Goal: Task Accomplishment & Management: Manage account settings

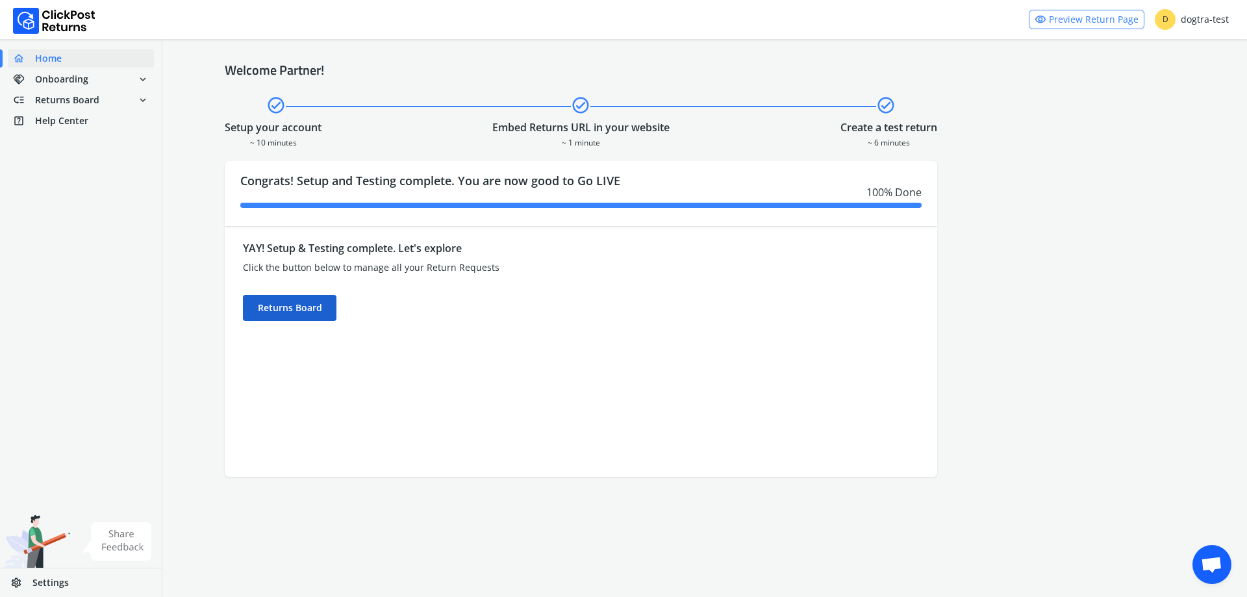
click at [305, 318] on div "Returns Board" at bounding box center [290, 308] width 94 height 26
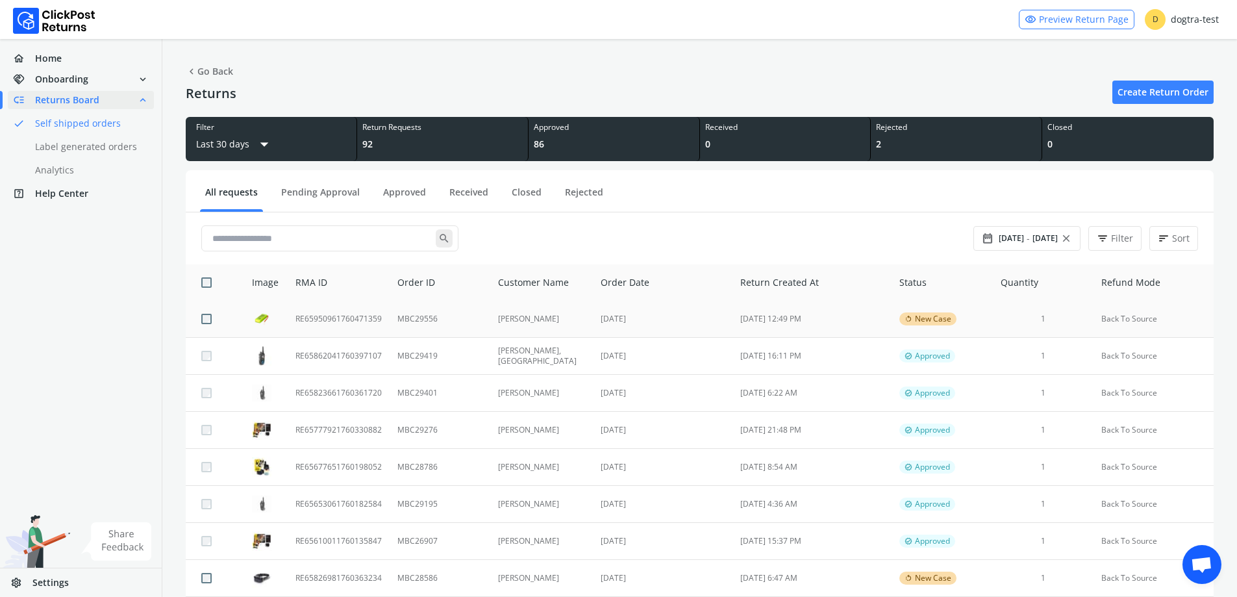
click at [401, 316] on td "MBC29556" at bounding box center [440, 319] width 101 height 37
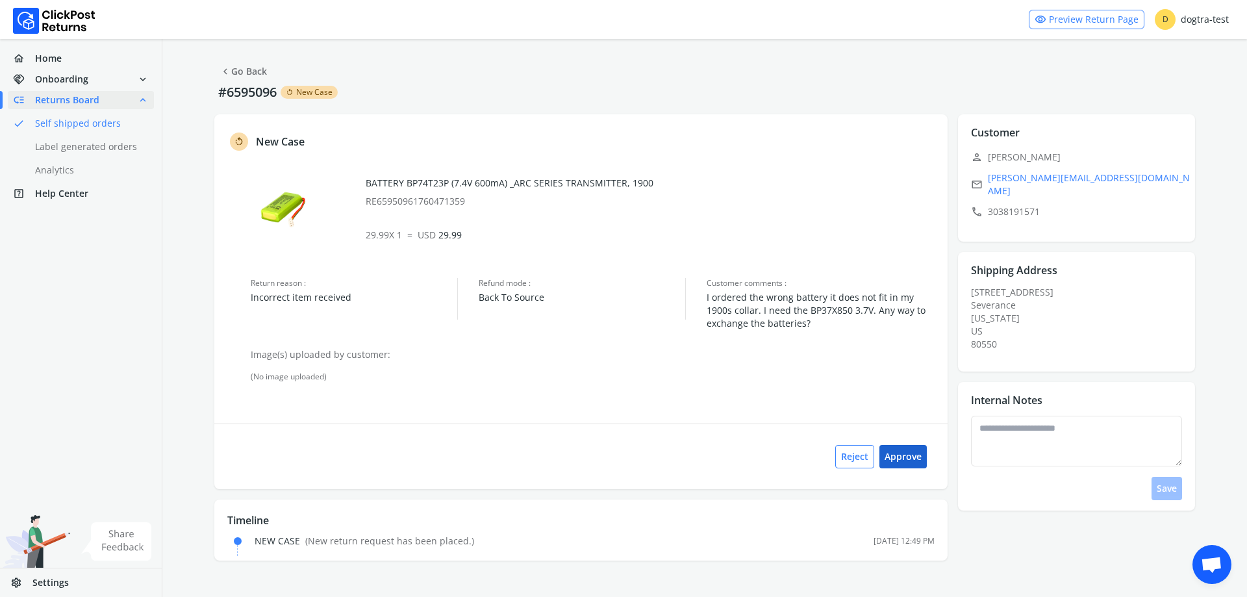
click at [909, 457] on button "Approve" at bounding box center [902, 456] width 47 height 23
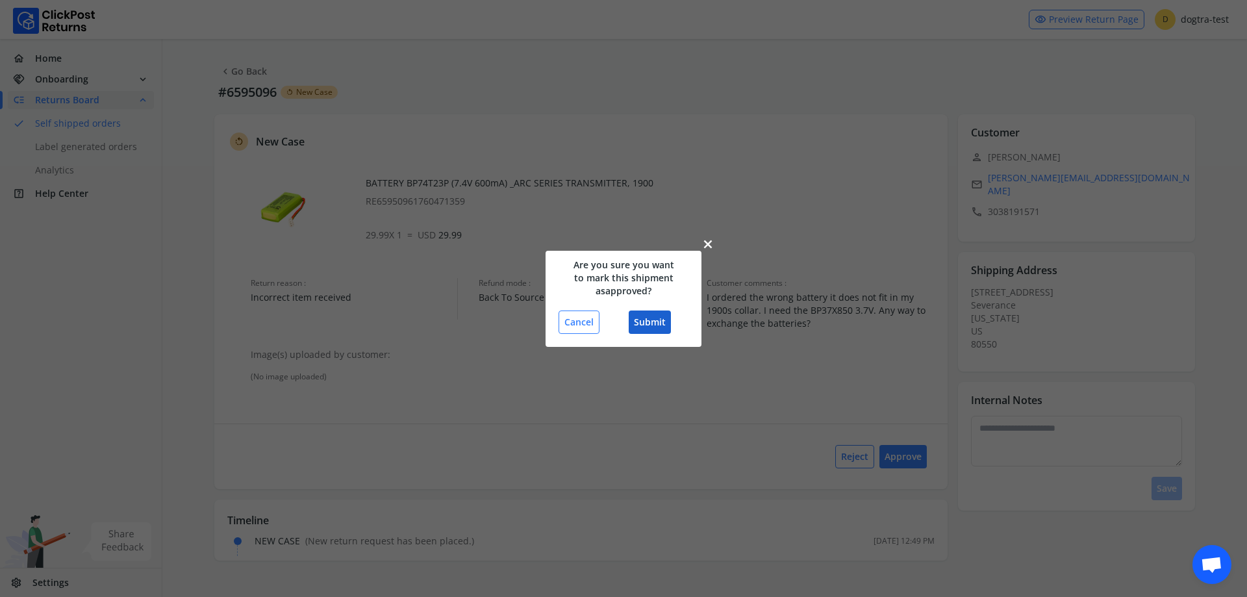
click at [660, 322] on button "Submit" at bounding box center [650, 321] width 42 height 23
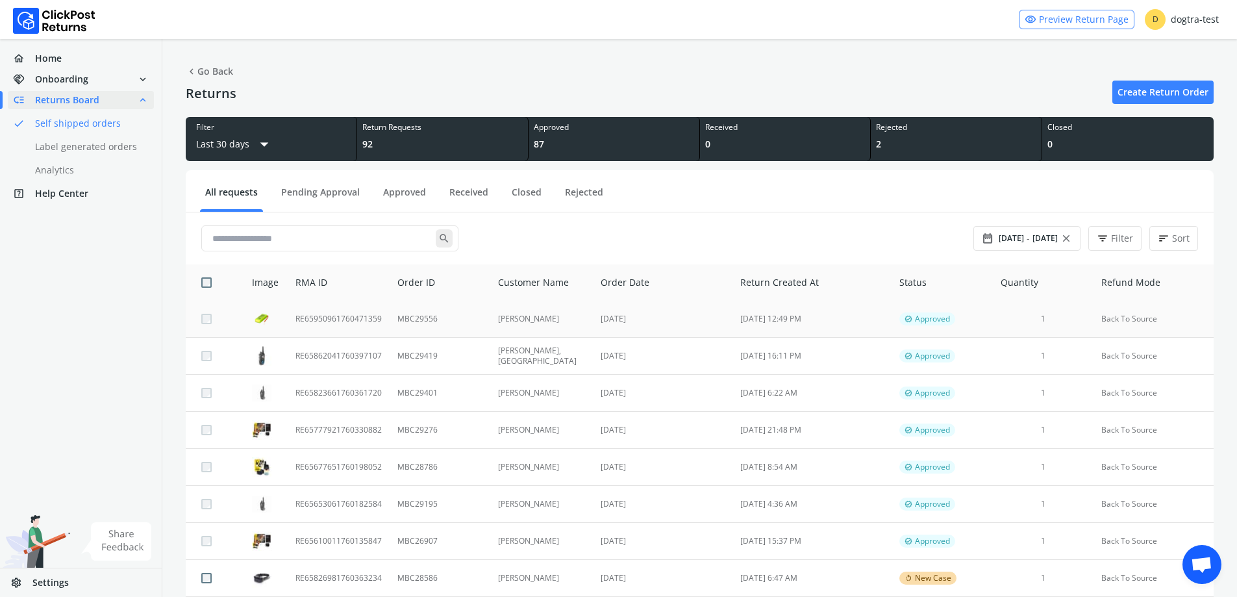
click at [498, 331] on td "[PERSON_NAME]" at bounding box center [541, 319] width 103 height 37
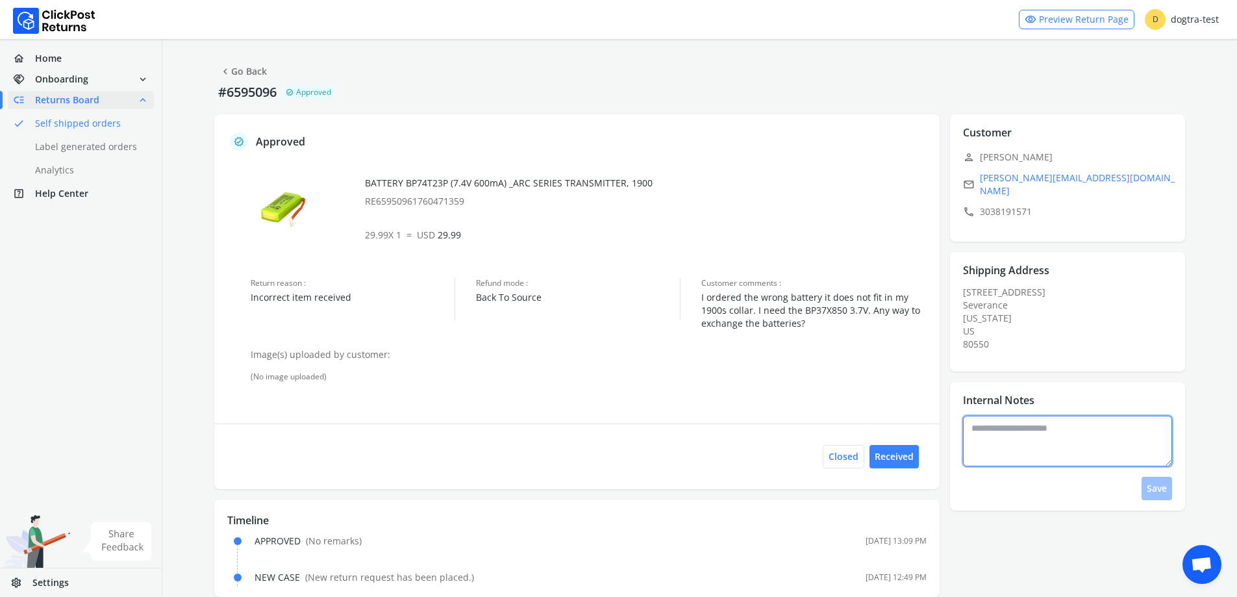
click at [1017, 440] on textarea at bounding box center [1067, 441] width 209 height 51
type textarea "**********"
click at [1172, 481] on button "Save" at bounding box center [1157, 488] width 31 height 23
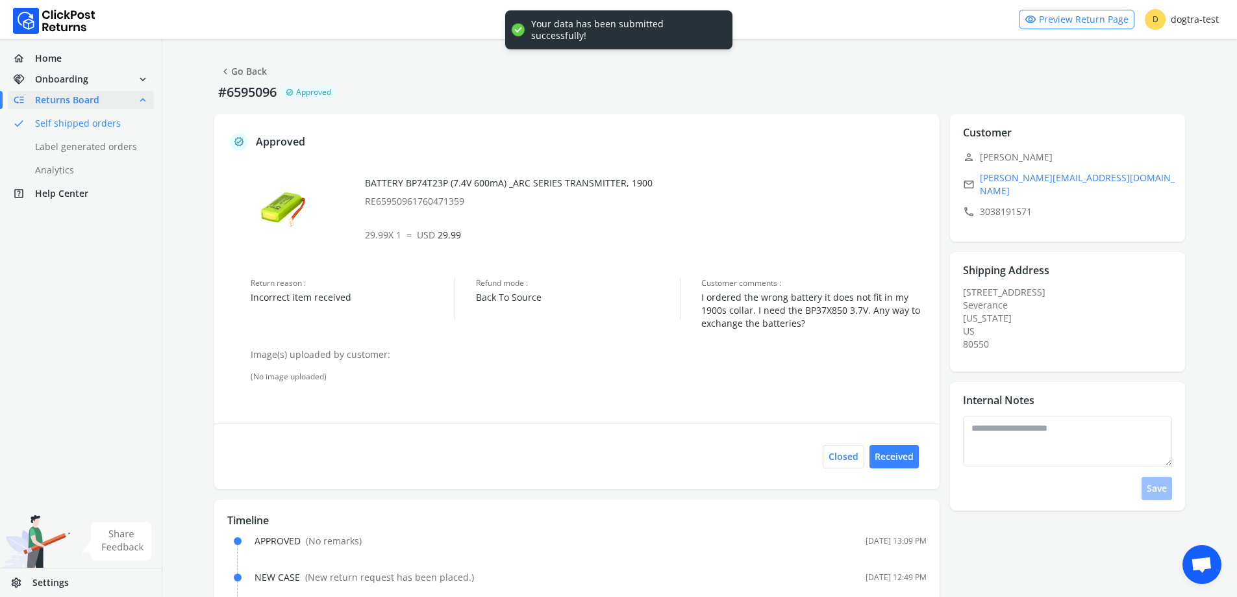
click at [262, 82] on button "chevron_left Go Back" at bounding box center [243, 71] width 58 height 23
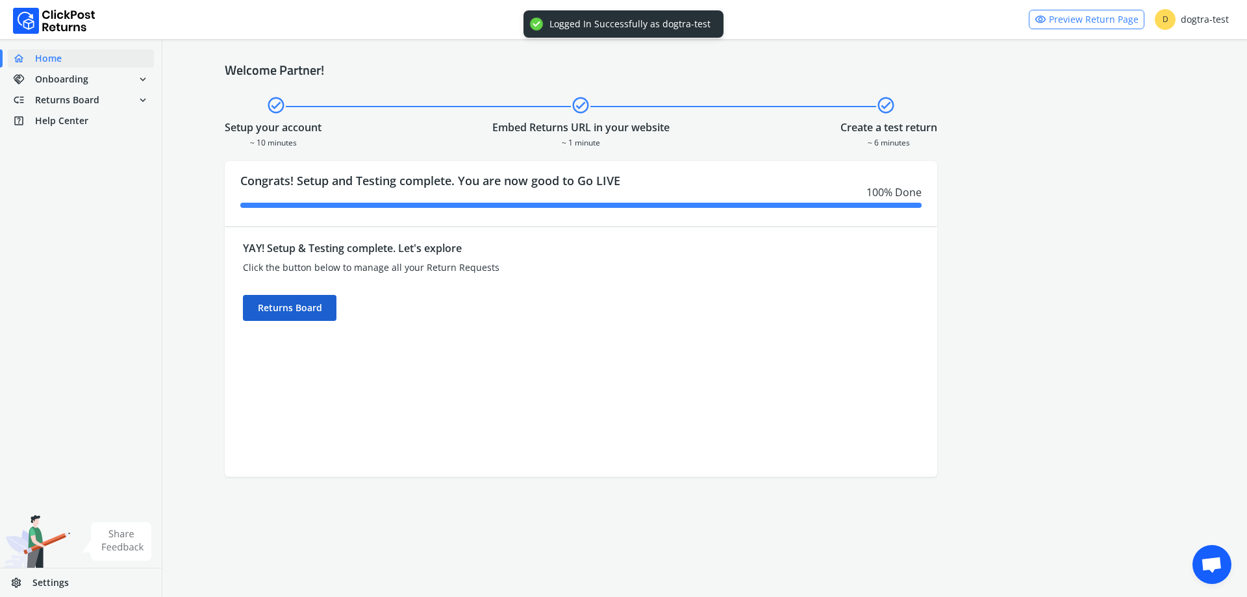
click at [277, 307] on div "Returns Board" at bounding box center [290, 308] width 94 height 26
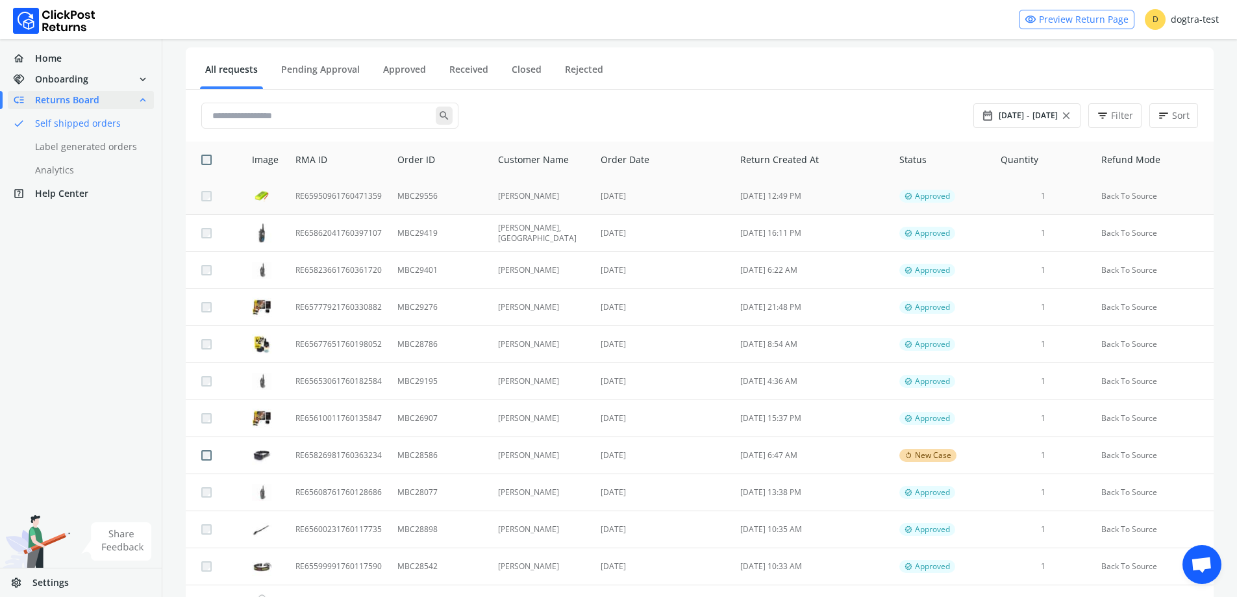
scroll to position [130, 0]
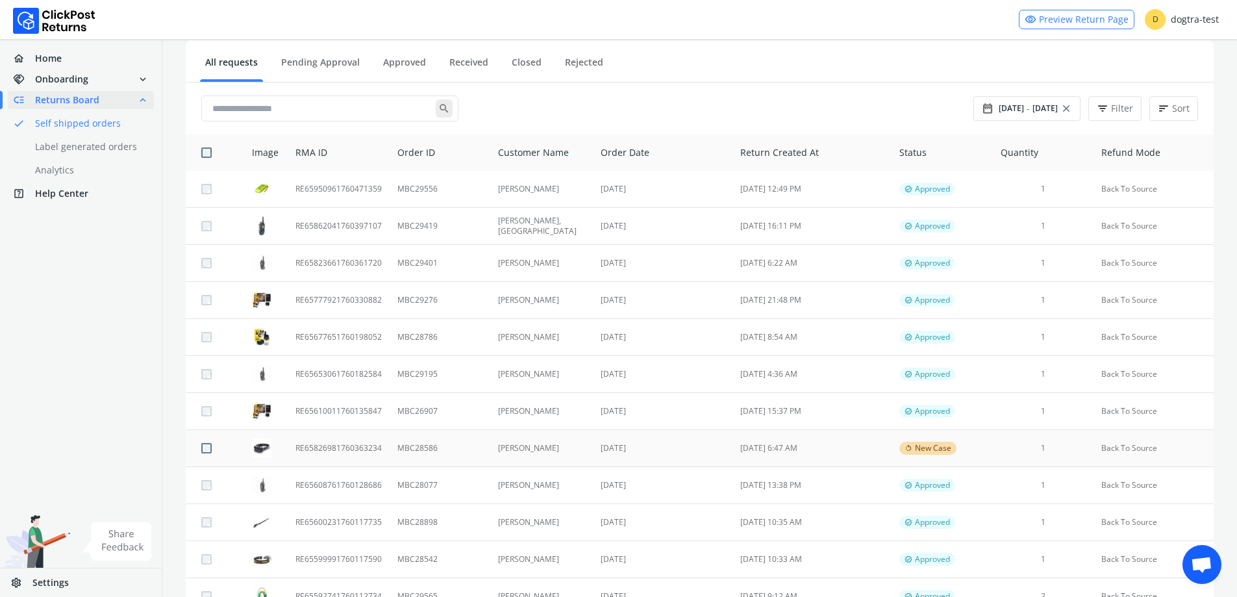
click at [635, 453] on td "[DATE]" at bounding box center [663, 448] width 140 height 37
